Goal: Find specific page/section: Locate a particular part of the current website

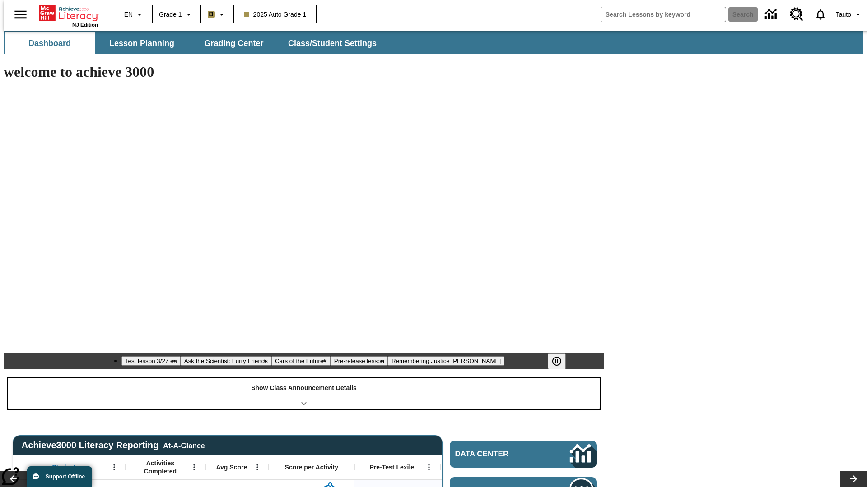
click at [304, 378] on div "Show Class Announcement Details" at bounding box center [303, 393] width 591 height 31
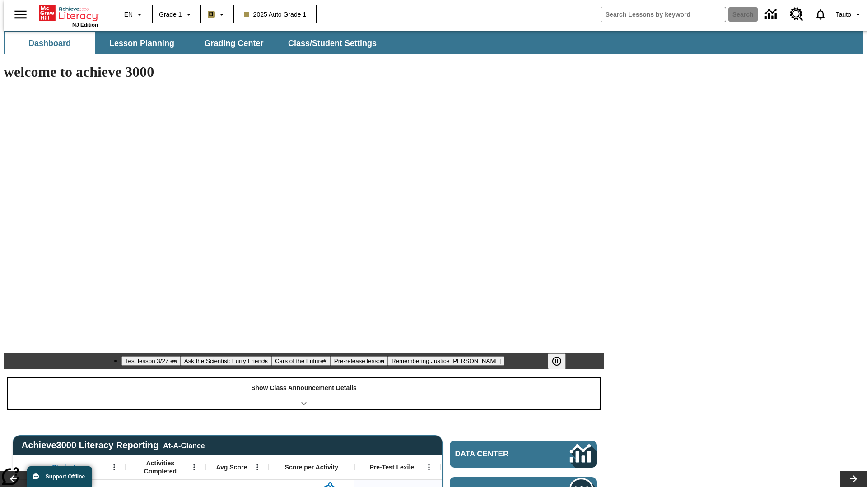
click at [304, 378] on div "Show Class Announcement Details" at bounding box center [303, 393] width 591 height 31
